Goal: Navigation & Orientation: Find specific page/section

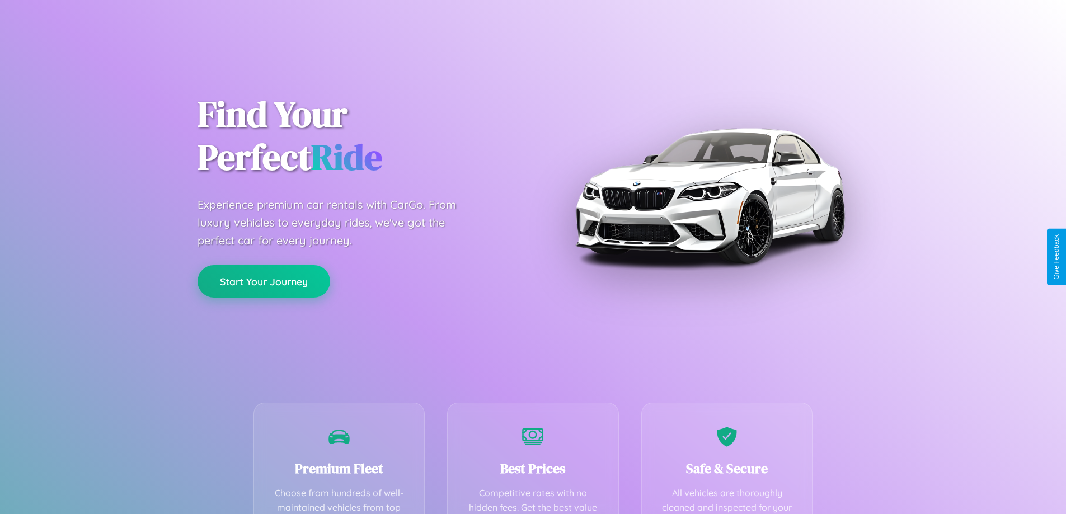
click at [264, 281] on button "Start Your Journey" at bounding box center [263, 281] width 133 height 32
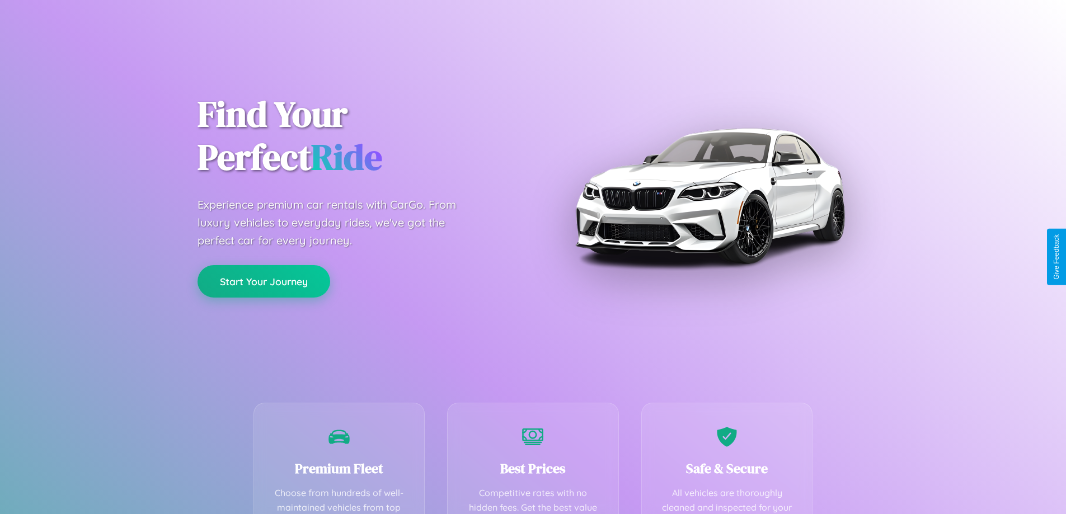
click at [264, 281] on button "Start Your Journey" at bounding box center [263, 281] width 133 height 32
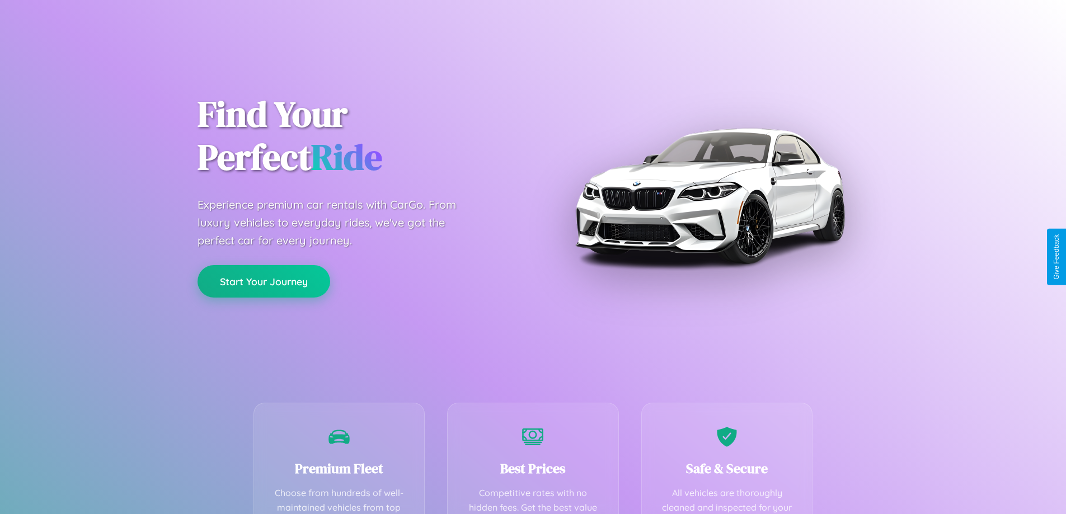
click at [264, 281] on button "Start Your Journey" at bounding box center [263, 281] width 133 height 32
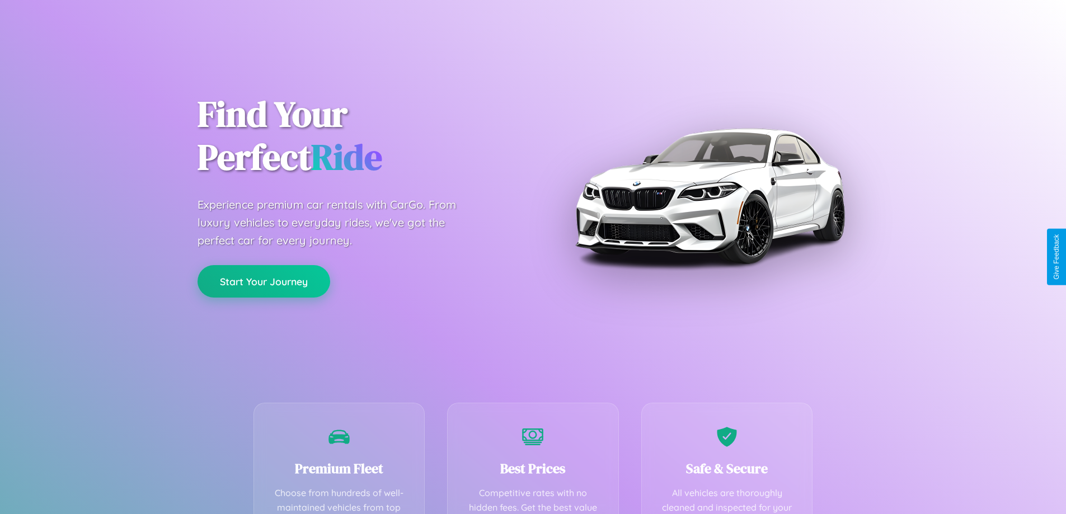
click at [264, 281] on button "Start Your Journey" at bounding box center [263, 281] width 133 height 32
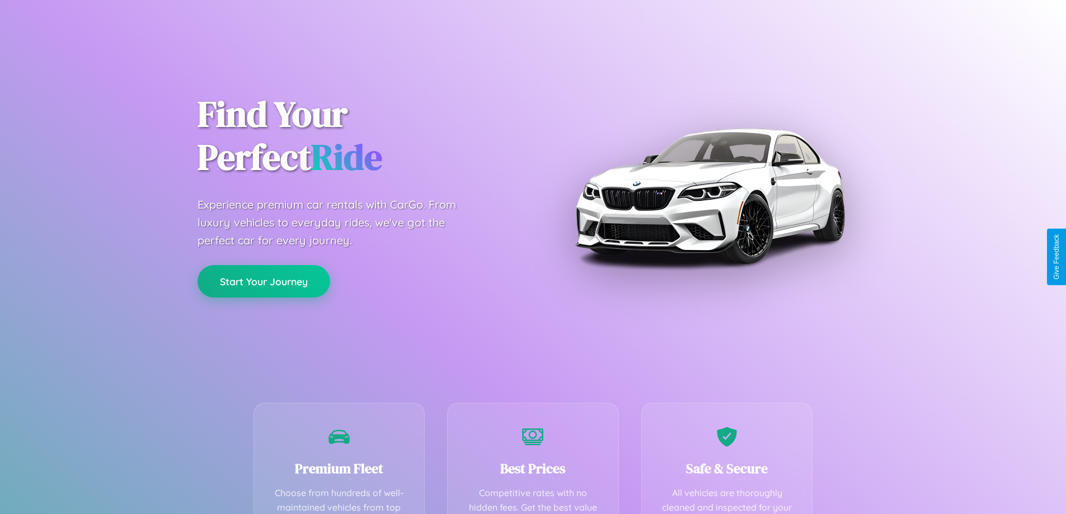
click at [264, 281] on button "Start Your Journey" at bounding box center [263, 281] width 133 height 32
